Goal: Task Accomplishment & Management: Manage account settings

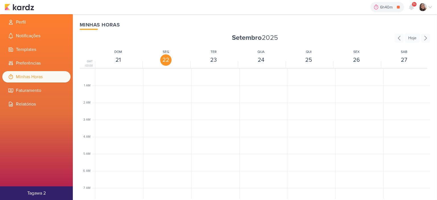
scroll to position [222, 0]
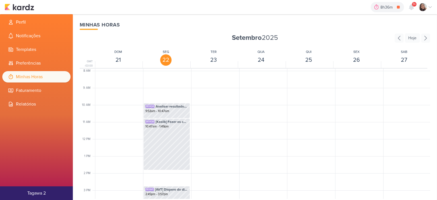
scroll to position [276, 0]
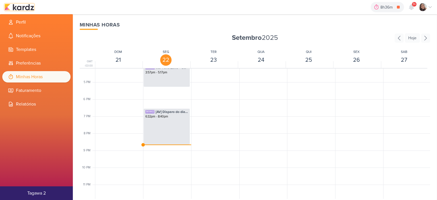
click at [28, 8] on img at bounding box center [20, 7] width 30 height 7
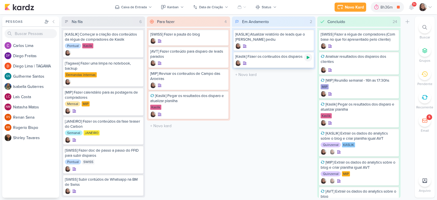
click at [308, 58] on icon at bounding box center [308, 57] width 3 height 3
click at [429, 5] on icon at bounding box center [430, 7] width 5 height 5
click at [431, 6] on icon at bounding box center [430, 7] width 5 height 5
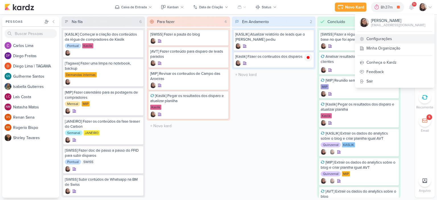
click at [385, 38] on link "Configurações" at bounding box center [394, 38] width 79 height 9
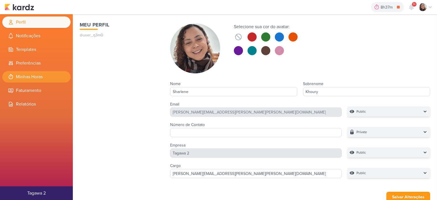
click at [32, 80] on li "Minhas Horas" at bounding box center [36, 76] width 68 height 11
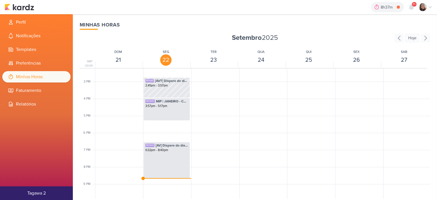
scroll to position [276, 0]
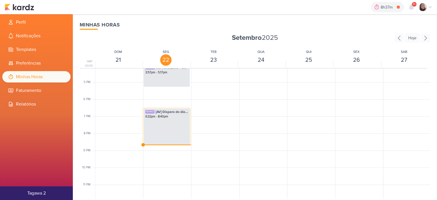
click at [168, 125] on div "SK1442 [AV] Disparo do dia 01/10 - Éden 6:32pm - 8:40pm" at bounding box center [166, 126] width 47 height 36
select select "pm"
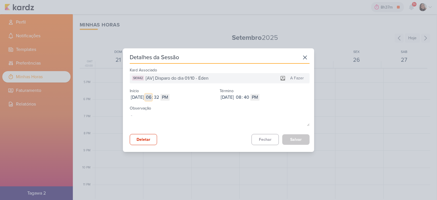
click at [152, 98] on input "06" at bounding box center [148, 97] width 7 height 7
type input "05"
click at [160, 98] on input "32" at bounding box center [156, 97] width 7 height 7
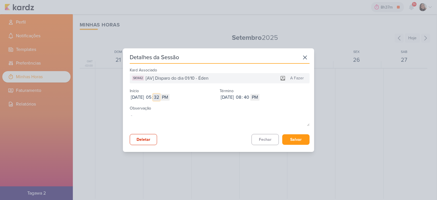
click at [160, 98] on input "32" at bounding box center [156, 97] width 7 height 7
type input "17"
click at [242, 96] on input "08" at bounding box center [238, 97] width 7 height 7
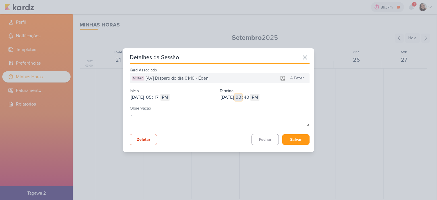
type input "12"
select select "am"
type input "1"
type input "12"
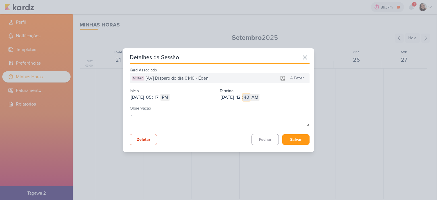
click at [250, 96] on input "40" at bounding box center [246, 97] width 7 height 7
click at [242, 96] on input "12" at bounding box center [238, 97] width 7 height 7
type input "05"
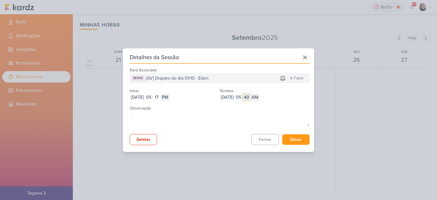
click at [250, 95] on input "40" at bounding box center [246, 97] width 7 height 7
type input "42"
click at [288, 141] on button "Salvar" at bounding box center [295, 139] width 27 height 11
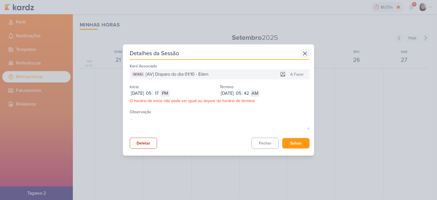
click at [304, 51] on icon at bounding box center [304, 53] width 9 height 9
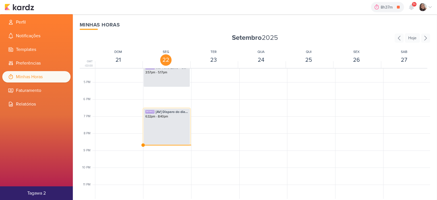
click at [176, 123] on div "SK1442 [AV] Disparo do dia 01/10 - Éden 6:32pm - 8:40pm" at bounding box center [166, 126] width 47 height 36
select select "pm"
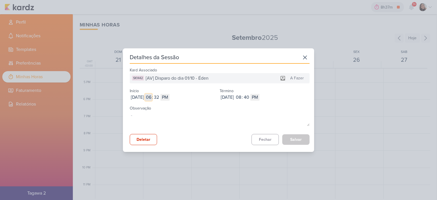
click at [152, 99] on input "06" at bounding box center [148, 97] width 7 height 7
type input "05"
click at [160, 96] on input "32" at bounding box center [156, 97] width 7 height 7
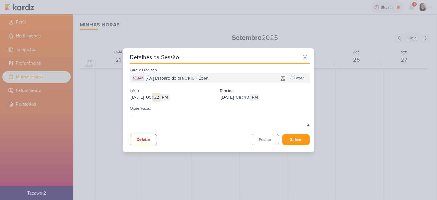
click at [160, 96] on input "32" at bounding box center [156, 97] width 7 height 7
type input "17"
click at [242, 95] on input "08" at bounding box center [238, 97] width 7 height 7
click at [242, 96] on input "08" at bounding box center [238, 97] width 7 height 7
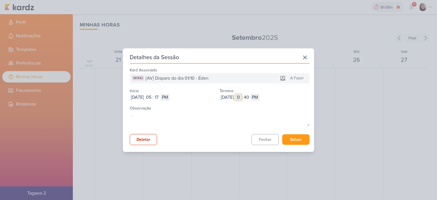
type input "05"
click at [259, 100] on select "AM PM" at bounding box center [254, 97] width 9 height 7
click at [297, 105] on div "Observação" at bounding box center [220, 116] width 180 height 24
click at [297, 139] on button "Salvar" at bounding box center [295, 139] width 27 height 11
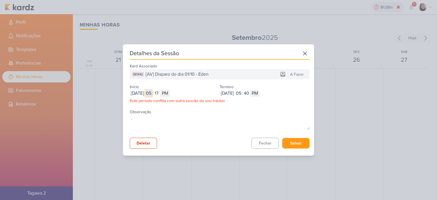
click at [152, 93] on input "05" at bounding box center [148, 93] width 7 height 7
click at [160, 92] on input "17" at bounding box center [156, 93] width 7 height 7
click at [160, 94] on input "17" at bounding box center [156, 93] width 7 height 7
type input "18"
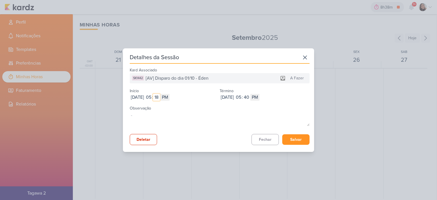
type input "18"
click at [301, 138] on button "Salvar" at bounding box center [295, 139] width 27 height 11
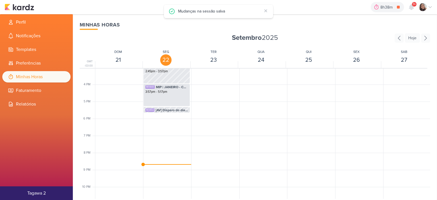
scroll to position [220, 0]
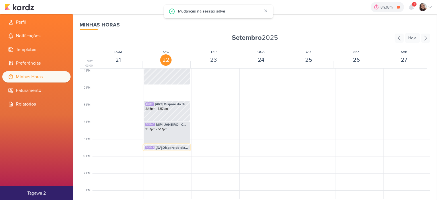
click at [169, 147] on span "[AV] Disparo do dia 01/10 - Éden" at bounding box center [172, 147] width 32 height 5
select select "pm"
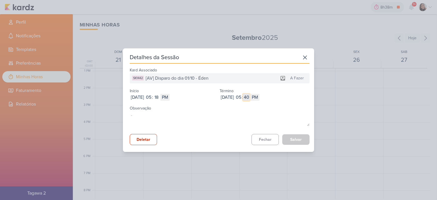
click at [250, 98] on input "40" at bounding box center [246, 97] width 7 height 7
type input "57"
click at [294, 140] on button "Salvar" at bounding box center [295, 139] width 27 height 11
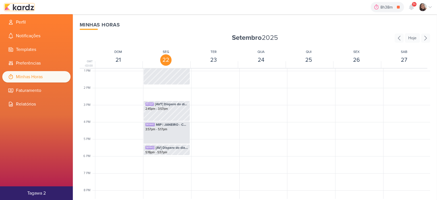
click at [27, 9] on img at bounding box center [20, 7] width 30 height 7
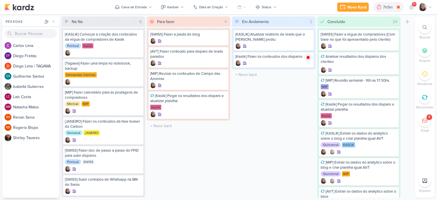
click at [431, 8] on icon at bounding box center [430, 7] width 5 height 5
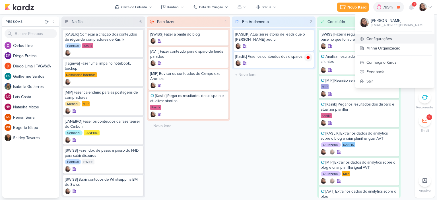
click at [386, 38] on link "Configurações" at bounding box center [394, 38] width 79 height 9
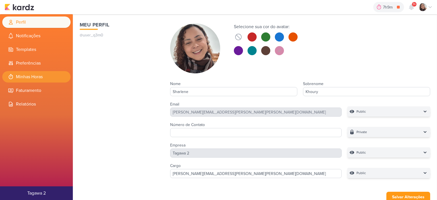
click at [44, 75] on li "Minhas Horas" at bounding box center [36, 76] width 68 height 11
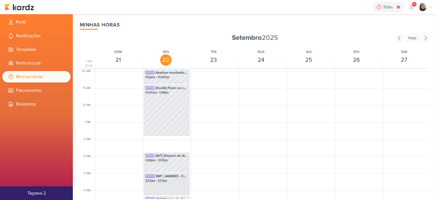
scroll to position [276, 0]
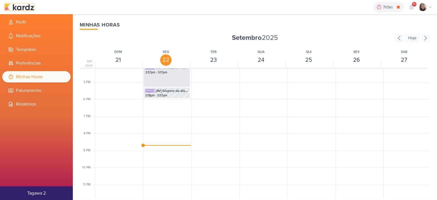
click at [30, 5] on img at bounding box center [20, 7] width 30 height 7
